Goal: Check status

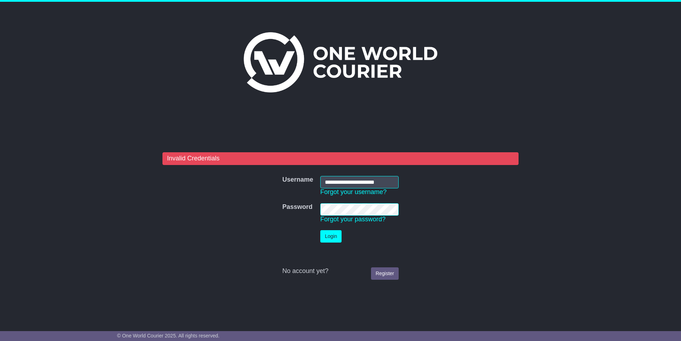
click at [332, 235] on button "Login" at bounding box center [330, 236] width 21 height 12
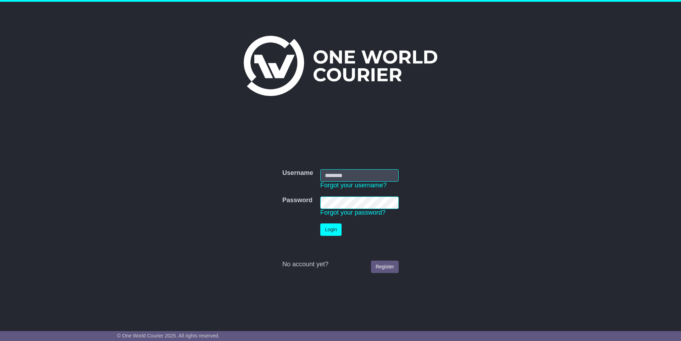
type input "**********"
click at [335, 229] on button "Login" at bounding box center [330, 230] width 21 height 12
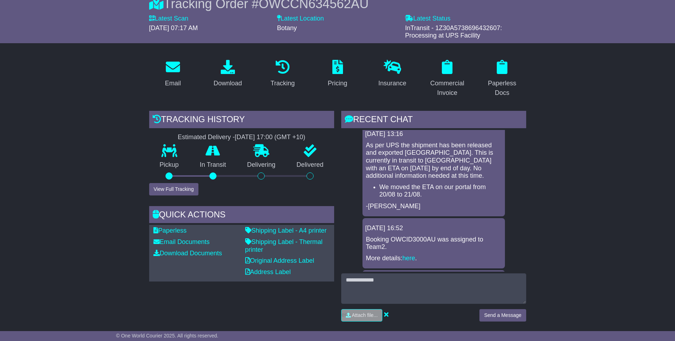
scroll to position [88, 0]
